Goal: Transaction & Acquisition: Purchase product/service

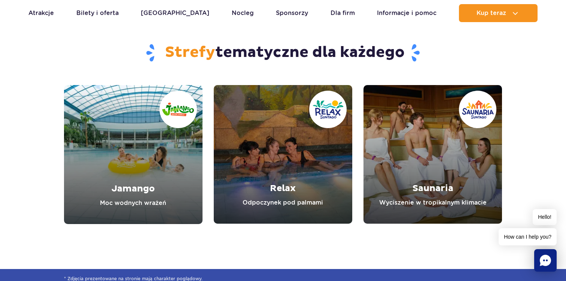
scroll to position [2401, 0]
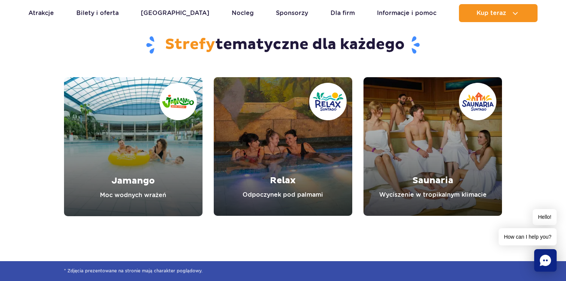
click at [406, 168] on link "Saunaria" at bounding box center [432, 146] width 138 height 138
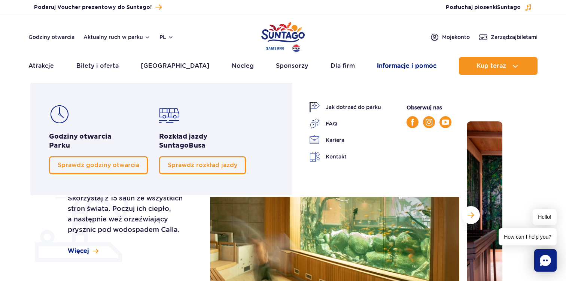
click at [412, 64] on link "Informacje i pomoc" at bounding box center [407, 66] width 60 height 18
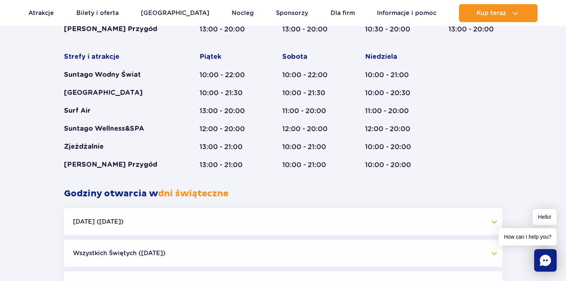
scroll to position [558, 0]
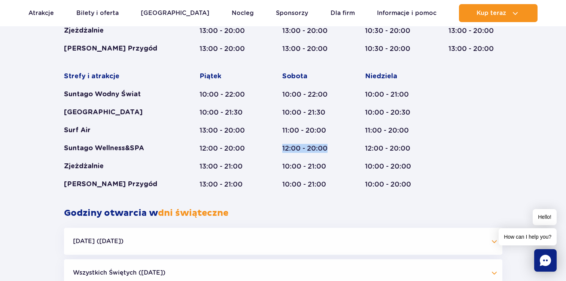
drag, startPoint x: 281, startPoint y: 146, endPoint x: 329, endPoint y: 147, distance: 47.9
click at [329, 147] on div "Strefy i atrakcje Suntago Wodny Świat Crocodile Island Surf Air Suntago Wellnes…" at bounding box center [283, 62] width 438 height 252
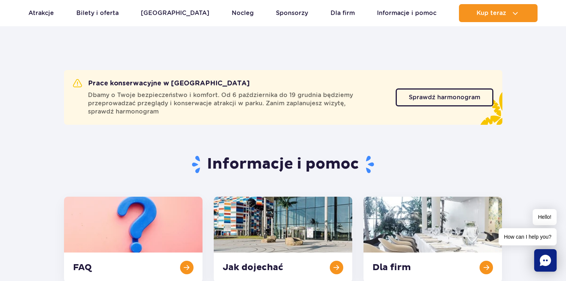
scroll to position [0, 0]
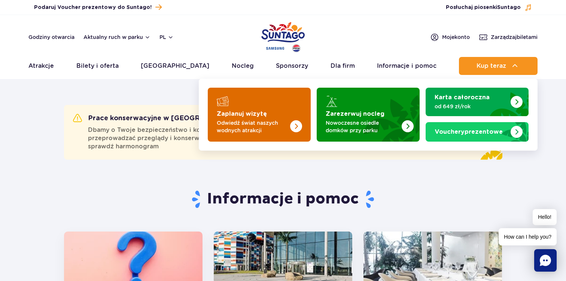
click at [257, 123] on p "Odwiedź świat naszych wodnych atrakcji" at bounding box center [253, 126] width 73 height 15
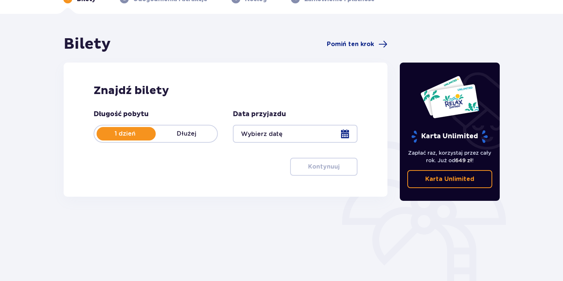
scroll to position [46, 0]
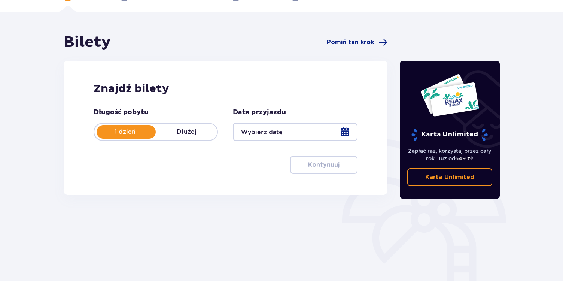
click at [274, 131] on div at bounding box center [295, 132] width 124 height 18
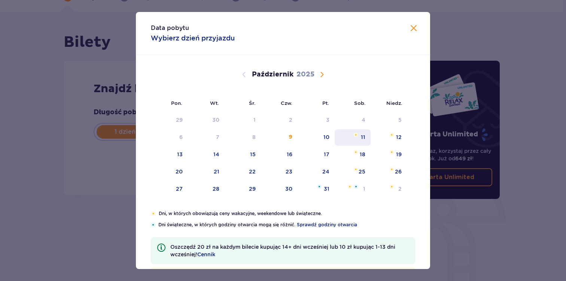
click at [358, 139] on div "11" at bounding box center [353, 137] width 36 height 16
type input "[DATE]"
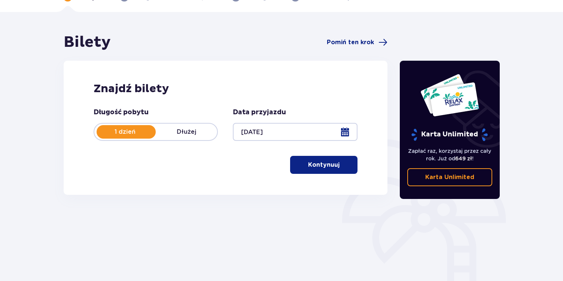
click at [342, 166] on span "button" at bounding box center [340, 164] width 9 height 9
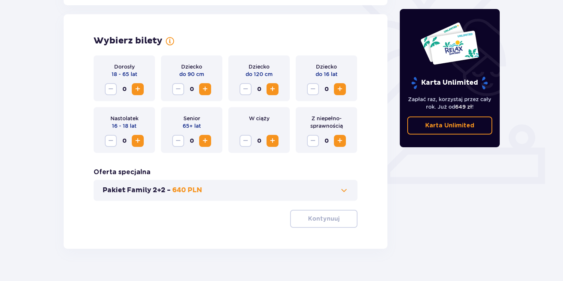
scroll to position [208, 0]
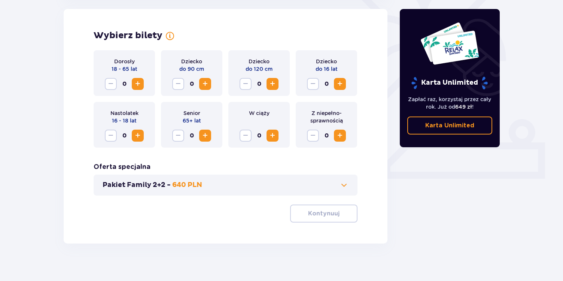
click at [139, 83] on span "Zwiększ" at bounding box center [137, 83] width 9 height 9
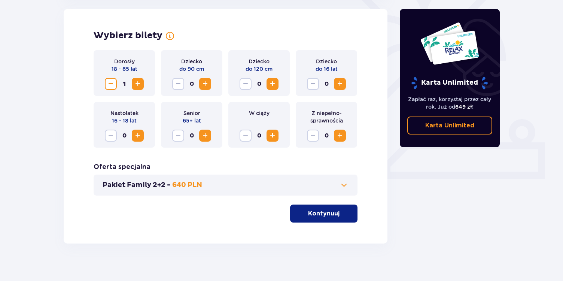
click at [327, 216] on p "Kontynuuj" at bounding box center [323, 213] width 31 height 8
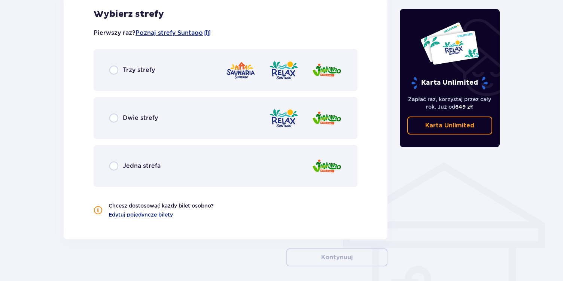
scroll to position [447, 0]
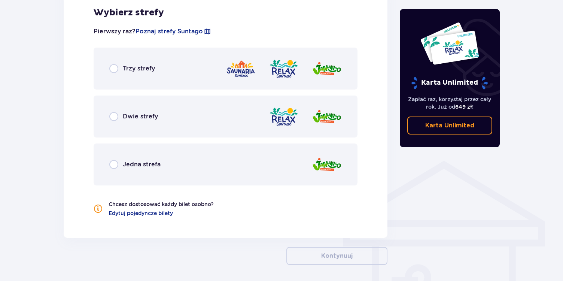
click at [237, 73] on img at bounding box center [241, 68] width 30 height 21
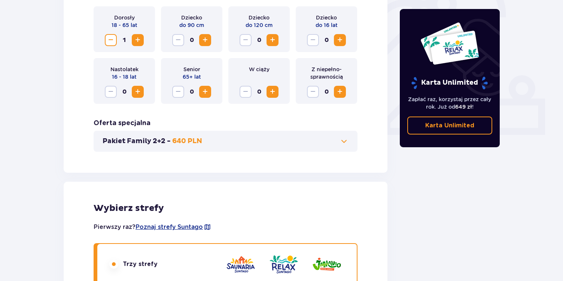
scroll to position [0, 0]
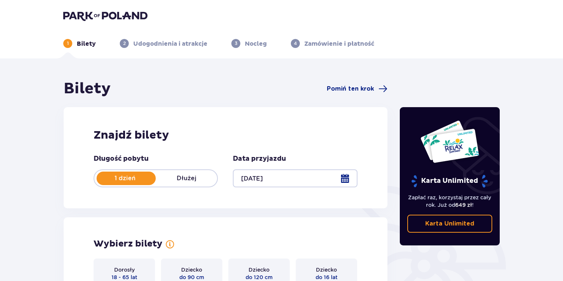
click at [88, 13] on img at bounding box center [105, 15] width 84 height 10
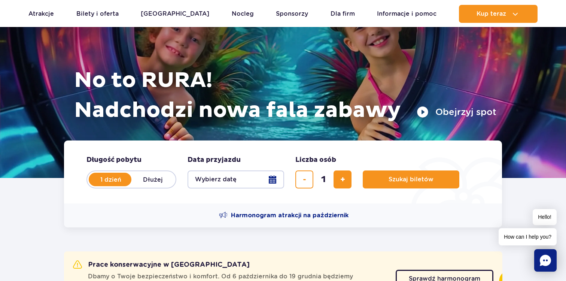
scroll to position [58, 0]
click at [273, 180] on button "Wybierz datę" at bounding box center [235, 179] width 97 height 18
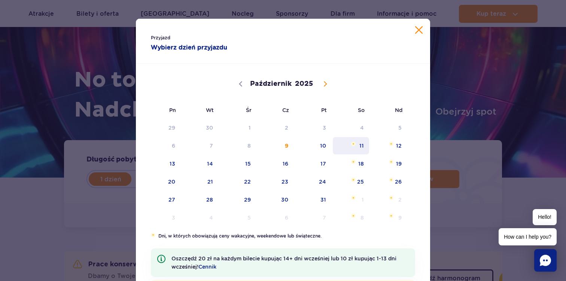
click at [355, 146] on span "11" at bounding box center [351, 145] width 38 height 17
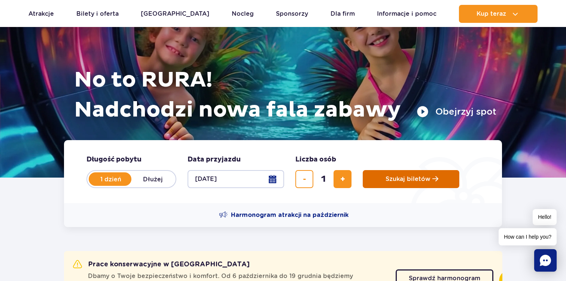
click at [399, 179] on span "Szukaj biletów" at bounding box center [407, 179] width 45 height 7
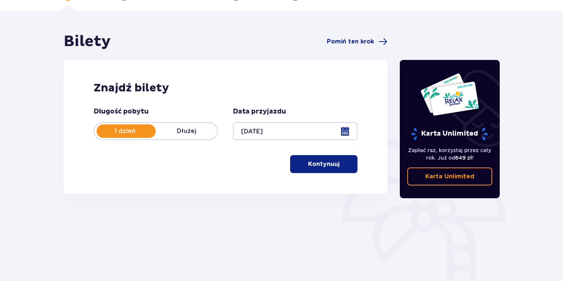
scroll to position [51, 0]
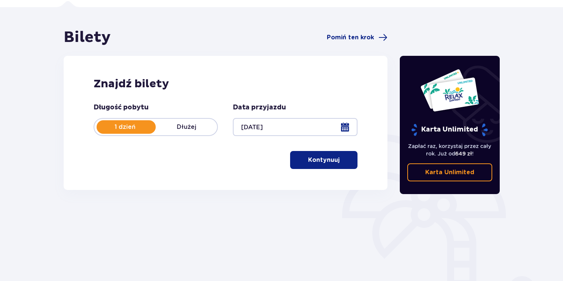
click at [327, 167] on button "Kontynuuj" at bounding box center [323, 160] width 67 height 18
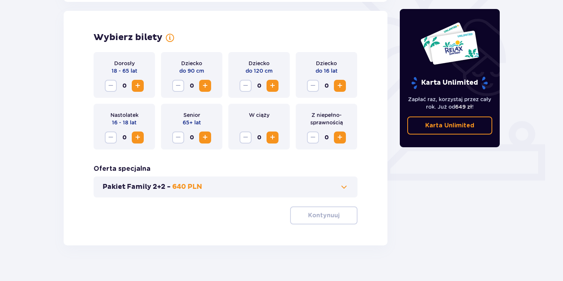
scroll to position [208, 0]
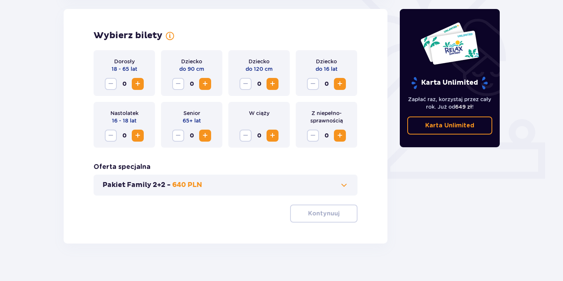
click at [137, 88] on span "Zwiększ" at bounding box center [137, 83] width 9 height 9
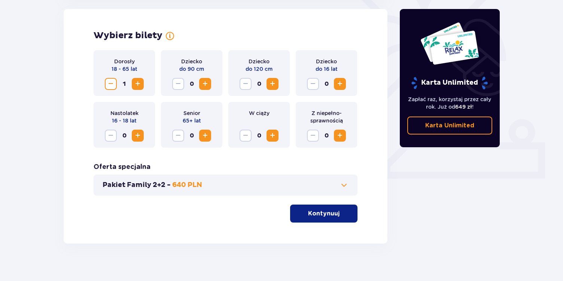
click at [309, 218] on button "Kontynuuj" at bounding box center [323, 213] width 67 height 18
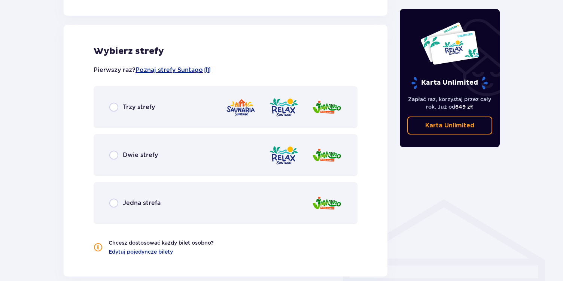
scroll to position [415, 0]
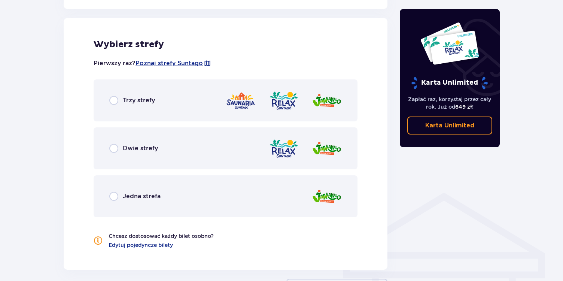
click at [146, 96] on div "Trzy strefy" at bounding box center [132, 100] width 46 height 9
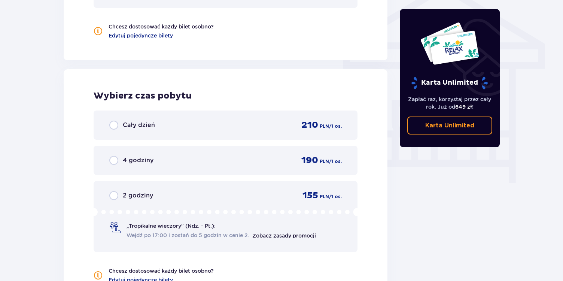
scroll to position [632, 0]
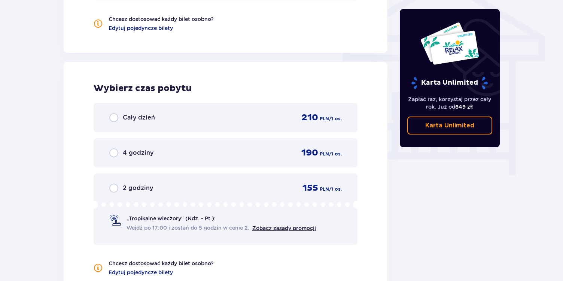
click at [129, 29] on span "Edytuj pojedyncze bilety" at bounding box center [141, 27] width 64 height 7
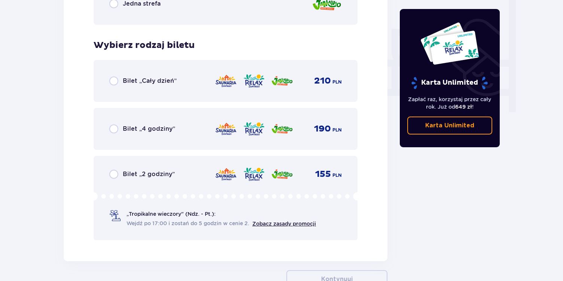
scroll to position [727, 0]
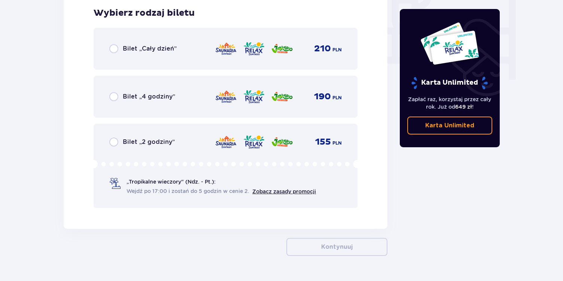
click at [160, 193] on span "Wejdź po 17:00 i zostań do 5 godzin w cenie 2." at bounding box center [187, 190] width 123 height 7
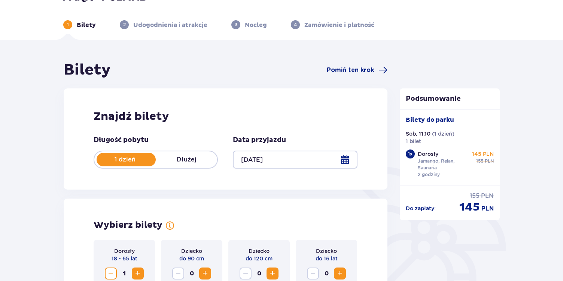
scroll to position [0, 0]
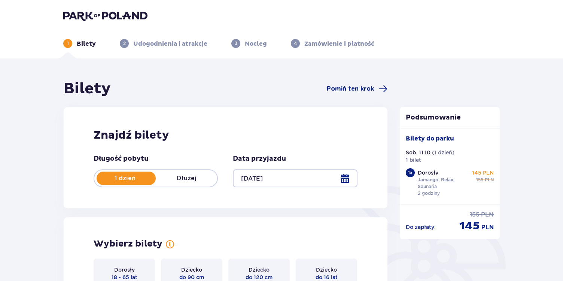
click at [453, 181] on p "Jamango, Relax, Saunaria" at bounding box center [444, 182] width 52 height 13
click at [473, 224] on span "145" at bounding box center [469, 226] width 21 height 14
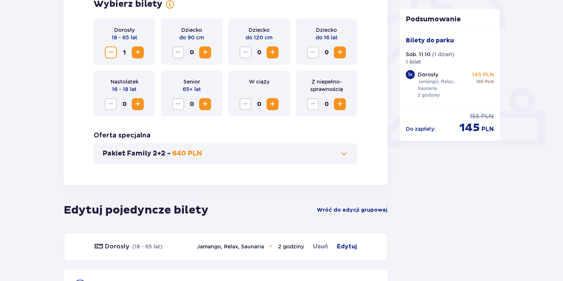
scroll to position [333, 0]
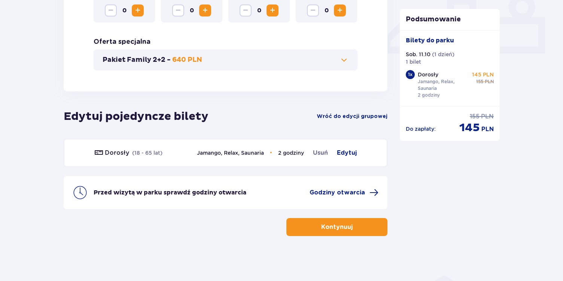
click at [337, 228] on p "Kontynuuj" at bounding box center [336, 227] width 31 height 8
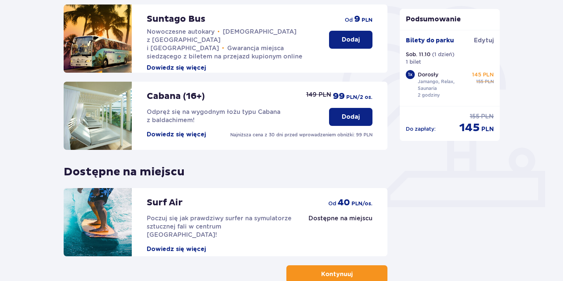
scroll to position [227, 0]
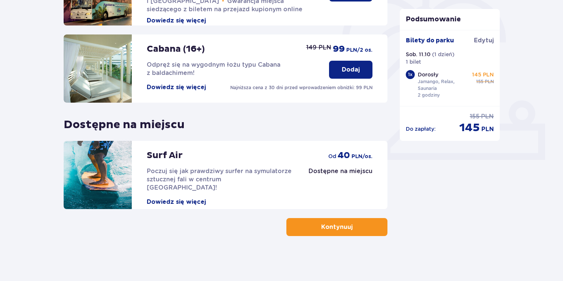
click at [345, 229] on p "Kontynuuj" at bounding box center [336, 227] width 31 height 8
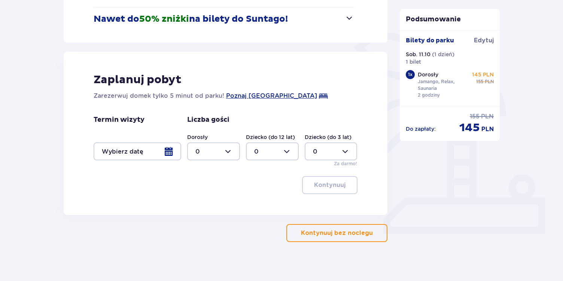
scroll to position [159, 0]
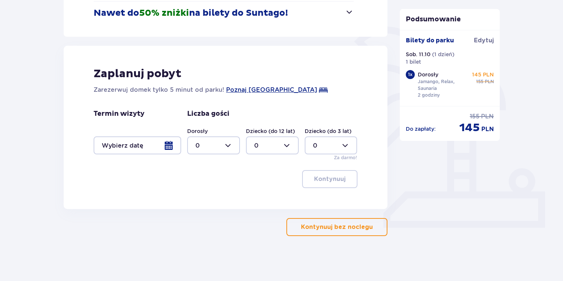
click at [342, 226] on p "Kontynuuj bez noclegu" at bounding box center [337, 227] width 72 height 8
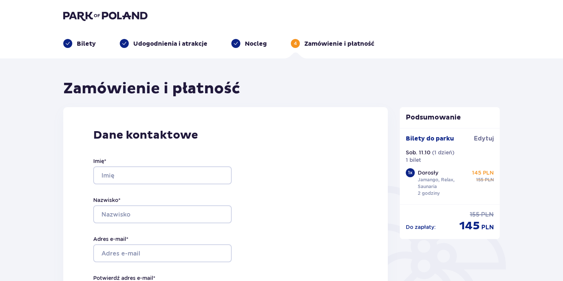
click at [95, 15] on img at bounding box center [105, 15] width 84 height 10
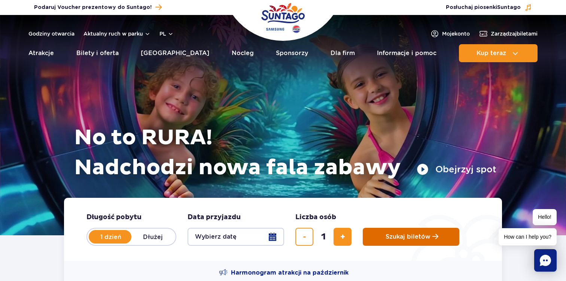
click at [387, 240] on button "Szukaj biletów" at bounding box center [411, 237] width 97 height 18
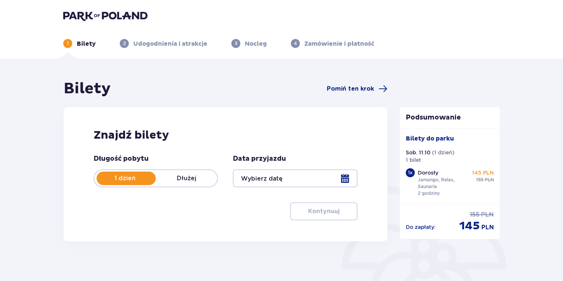
type input "[DATE]"
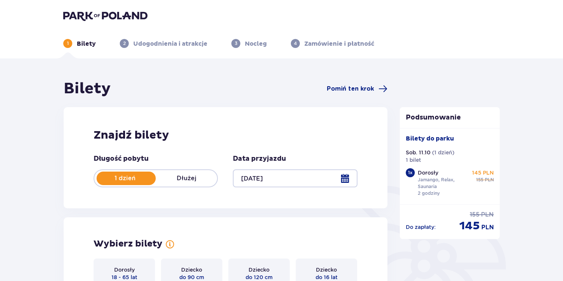
click at [421, 177] on p "Jamango, Relax, Saunaria" at bounding box center [444, 182] width 52 height 13
click at [424, 171] on p "Dorosły" at bounding box center [428, 172] width 21 height 7
click at [425, 140] on p "Bilety do parku" at bounding box center [430, 138] width 48 height 8
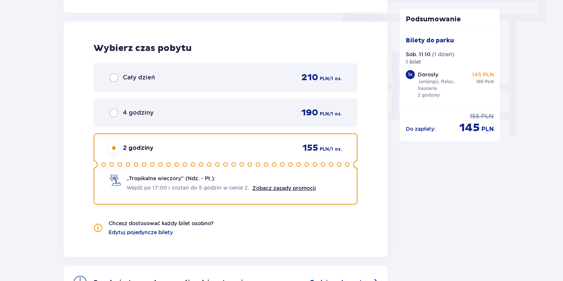
scroll to position [680, 0]
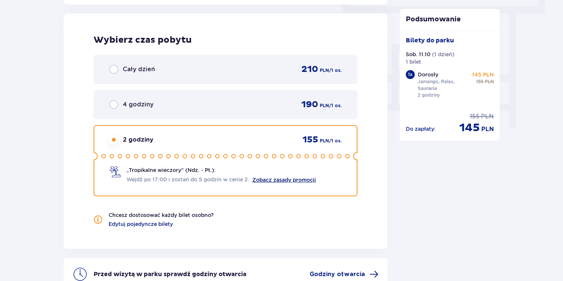
click at [274, 179] on link "Zobacz zasady promocji" at bounding box center [284, 180] width 64 height 6
